Goal: Transaction & Acquisition: Purchase product/service

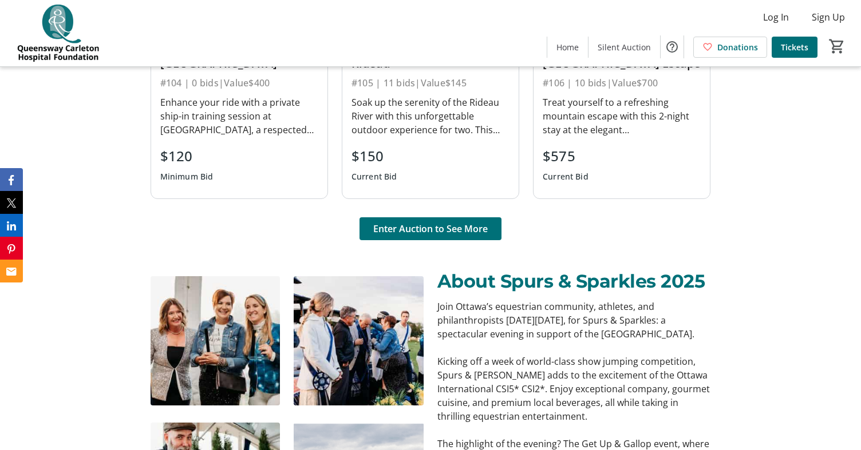
scroll to position [896, 0]
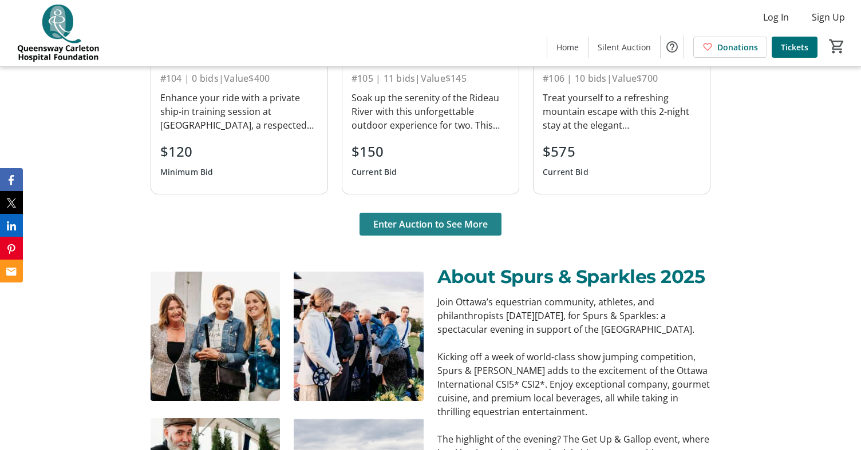
click at [457, 227] on span "Enter Auction to See More" at bounding box center [430, 224] width 114 height 14
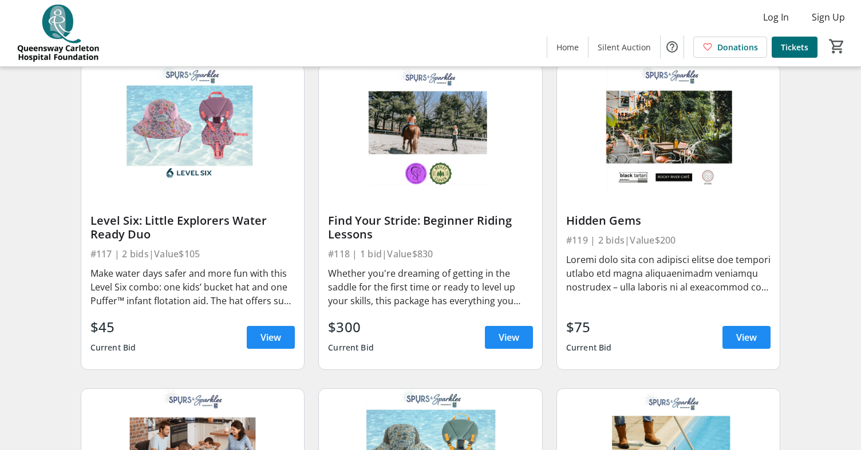
scroll to position [1723, 0]
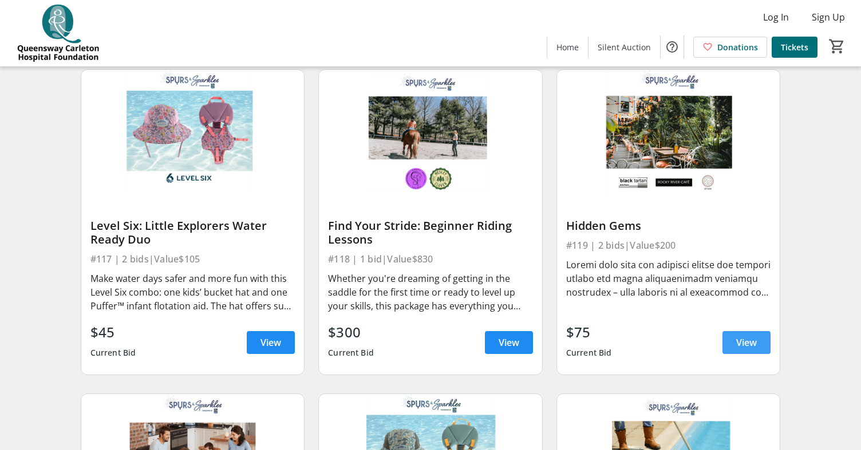
click at [763, 335] on span at bounding box center [746, 342] width 48 height 27
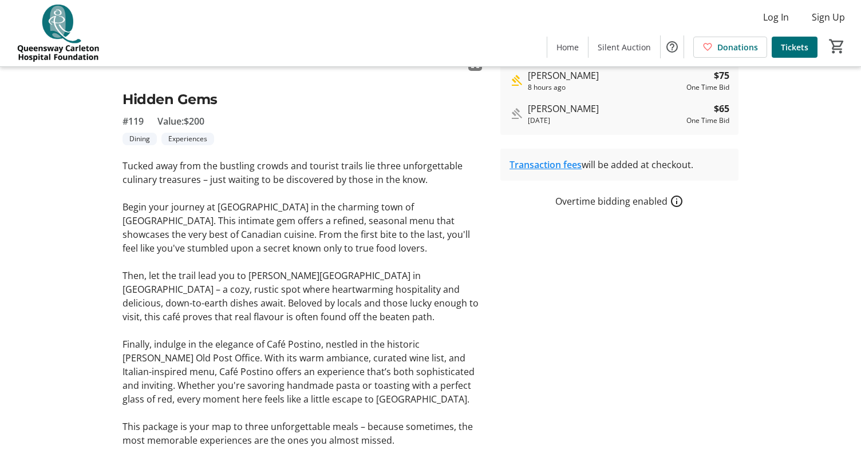
scroll to position [241, 0]
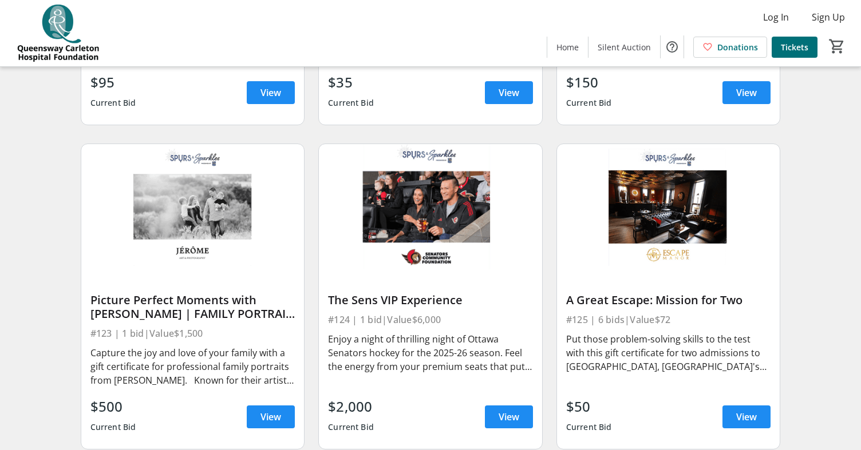
scroll to position [2302, 0]
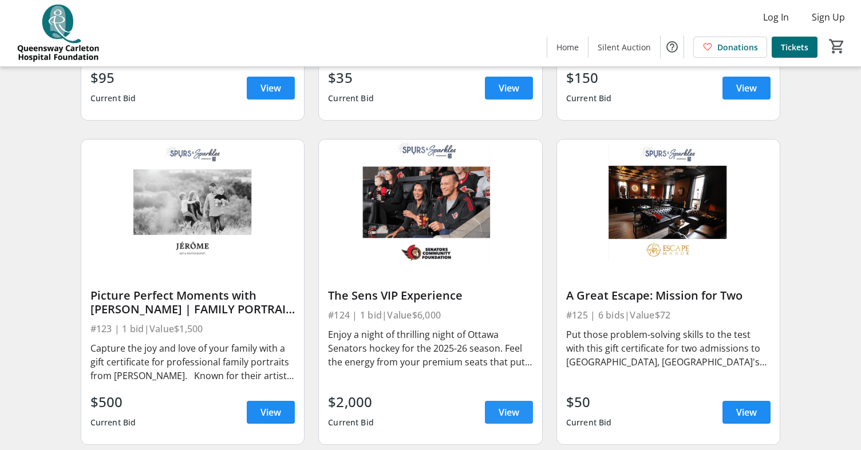
click at [518, 420] on span at bounding box center [509, 412] width 48 height 27
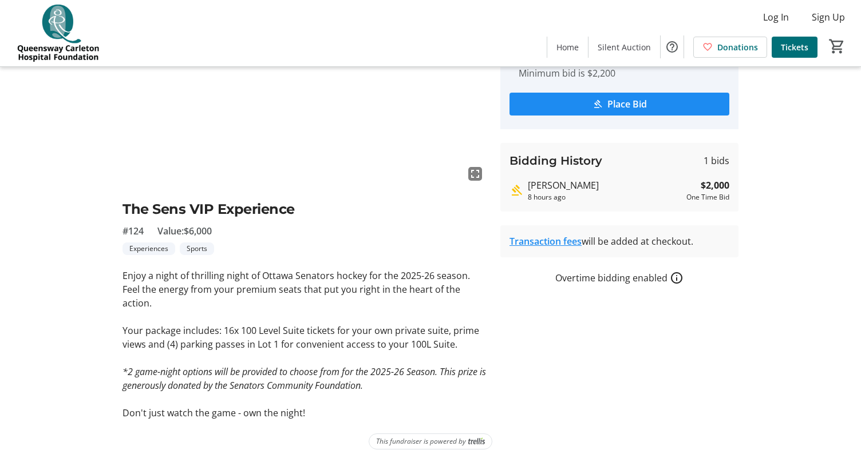
scroll to position [127, 0]
